Goal: Information Seeking & Learning: Find specific fact

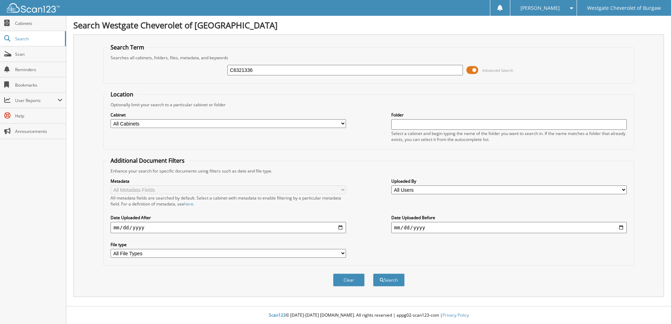
type input "C6321336"
click at [373, 274] on button "Search" at bounding box center [389, 280] width 32 height 13
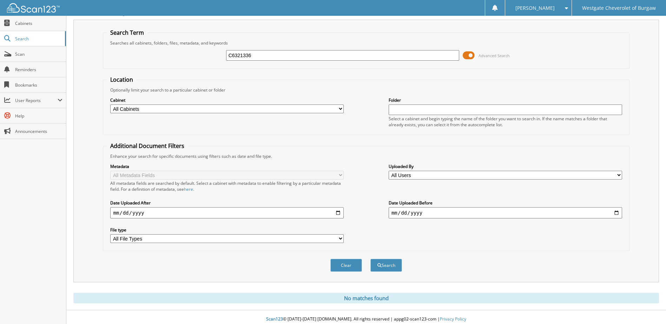
scroll to position [19, 0]
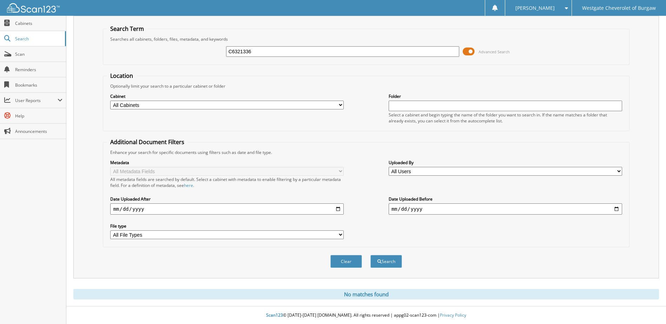
drag, startPoint x: 270, startPoint y: 54, endPoint x: 193, endPoint y: 50, distance: 77.3
click at [193, 50] on div "C6321336 Advanced Search" at bounding box center [366, 51] width 519 height 19
type input "[PERSON_NAME]"
click at [370, 255] on button "Search" at bounding box center [386, 261] width 32 height 13
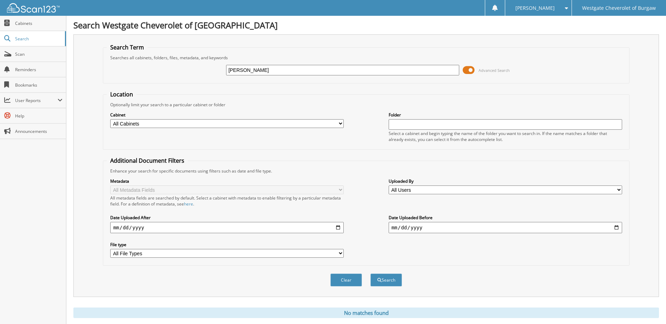
drag, startPoint x: 253, startPoint y: 69, endPoint x: 217, endPoint y: 73, distance: 36.4
click at [217, 73] on div "pflaum Advanced Search" at bounding box center [366, 70] width 519 height 19
type input "Stacey Pflaum"
click at [370, 274] on button "Search" at bounding box center [386, 280] width 32 height 13
drag, startPoint x: 276, startPoint y: 68, endPoint x: 169, endPoint y: 68, distance: 107.1
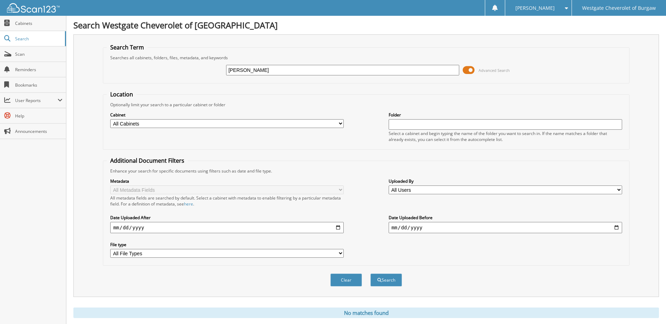
click at [169, 68] on div "Stacey Pflaum Advanced Search" at bounding box center [366, 70] width 519 height 19
type input "[PERSON_NAME], [PERSON_NAME]"
click at [370, 274] on button "Search" at bounding box center [386, 280] width 32 height 13
drag, startPoint x: 295, startPoint y: 70, endPoint x: 78, endPoint y: 50, distance: 217.8
click at [78, 50] on div "Search Term Searches all cabinets, folders, files, metadata, and keywords [PERS…" at bounding box center [366, 165] width 586 height 263
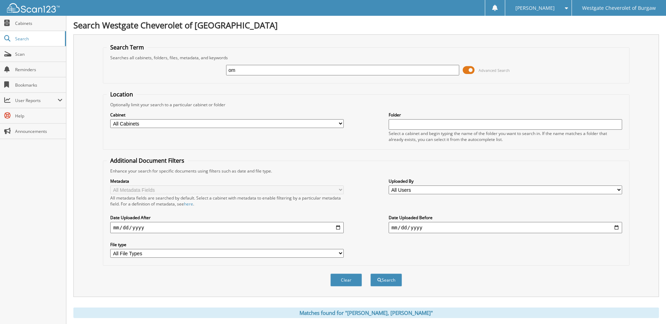
type input "o"
type input "[PERSON_NAME][GEOGRAPHIC_DATA]"
click at [370, 274] on button "Search" at bounding box center [386, 280] width 32 height 13
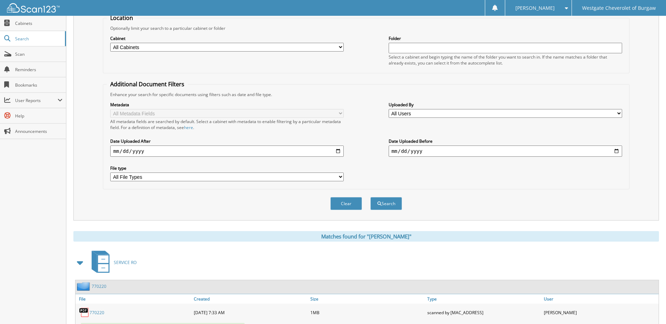
scroll to position [252, 0]
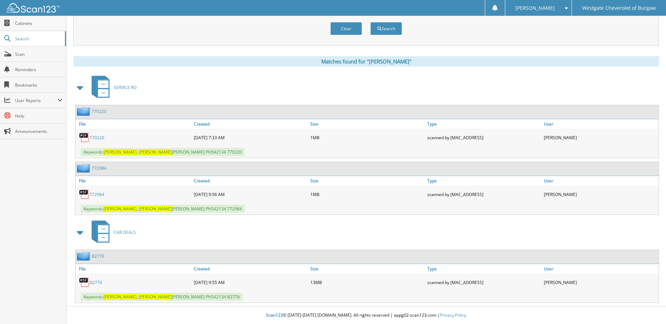
click at [94, 281] on link "B2776" at bounding box center [96, 283] width 13 height 6
click at [31, 6] on img at bounding box center [33, 7] width 53 height 9
